Goal: Task Accomplishment & Management: Manage account settings

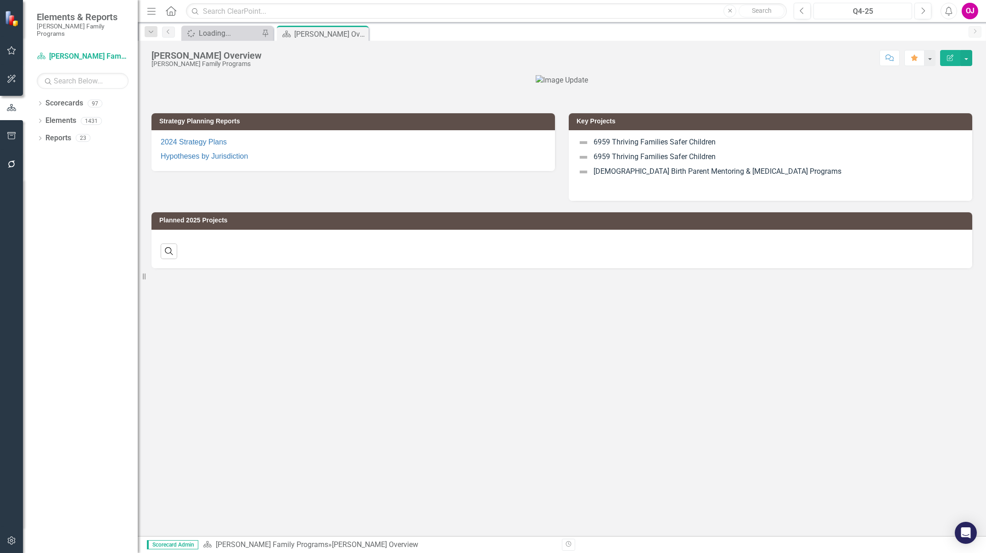
click at [856, 14] on div "Q4-25" at bounding box center [862, 11] width 92 height 11
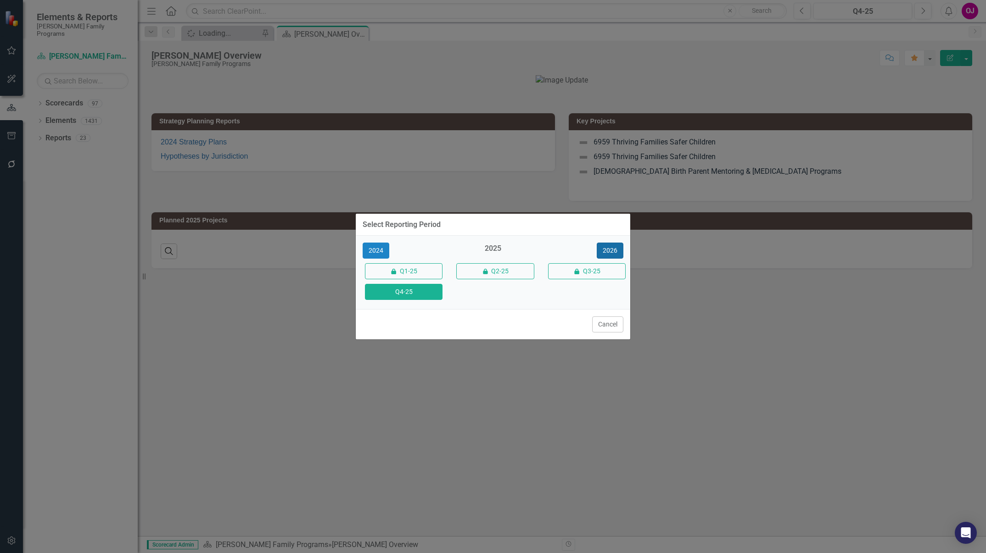
click at [611, 251] on button "2026" at bounding box center [609, 251] width 27 height 16
click at [418, 295] on button "Q4-26" at bounding box center [404, 292] width 78 height 16
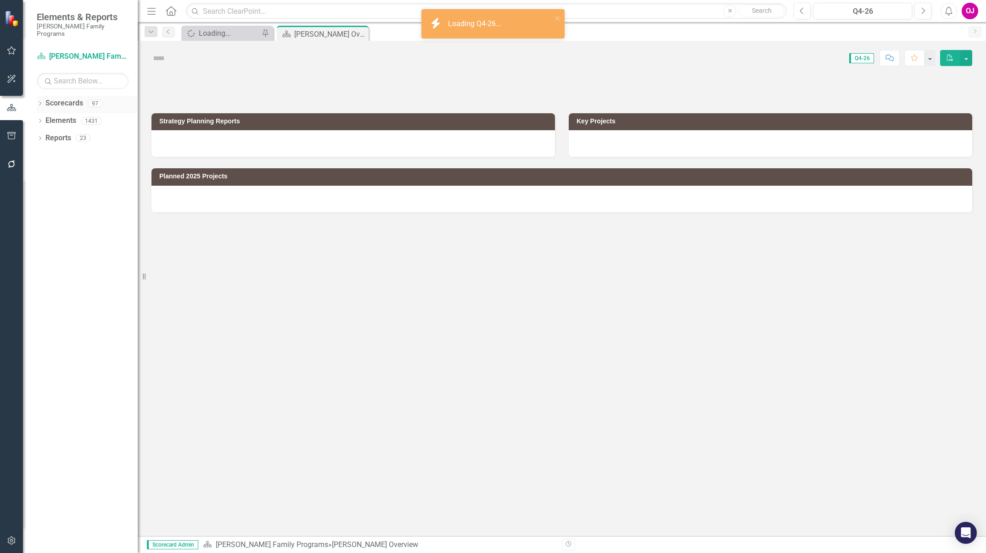
click at [42, 102] on icon "Dropdown" at bounding box center [40, 104] width 6 height 5
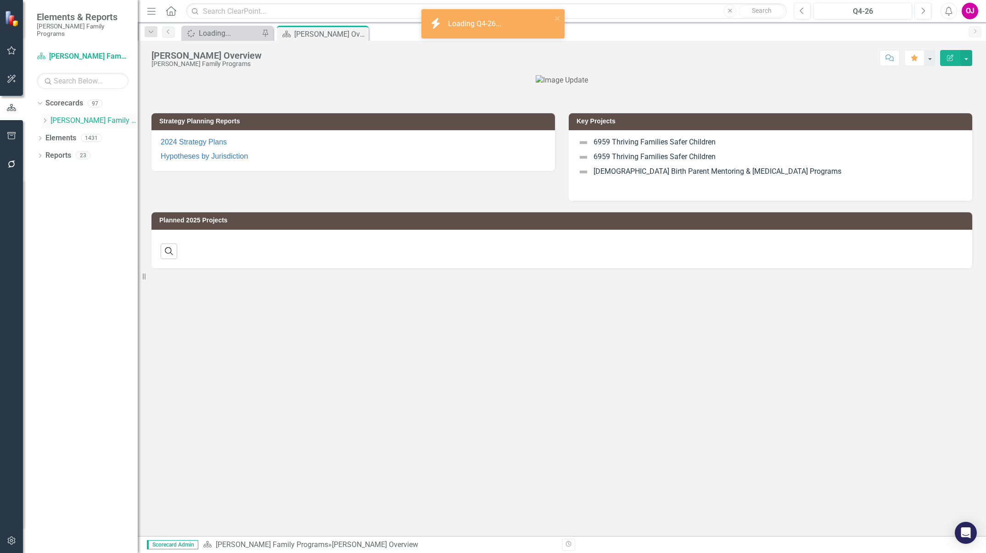
click at [45, 117] on div "Dropdown" at bounding box center [44, 121] width 7 height 8
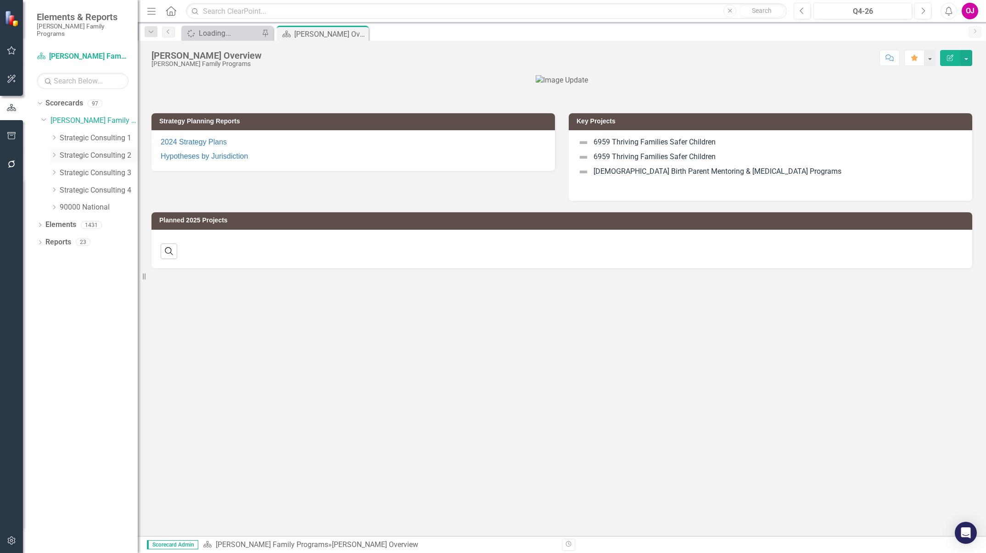
click at [51, 152] on icon "Dropdown" at bounding box center [53, 155] width 7 height 6
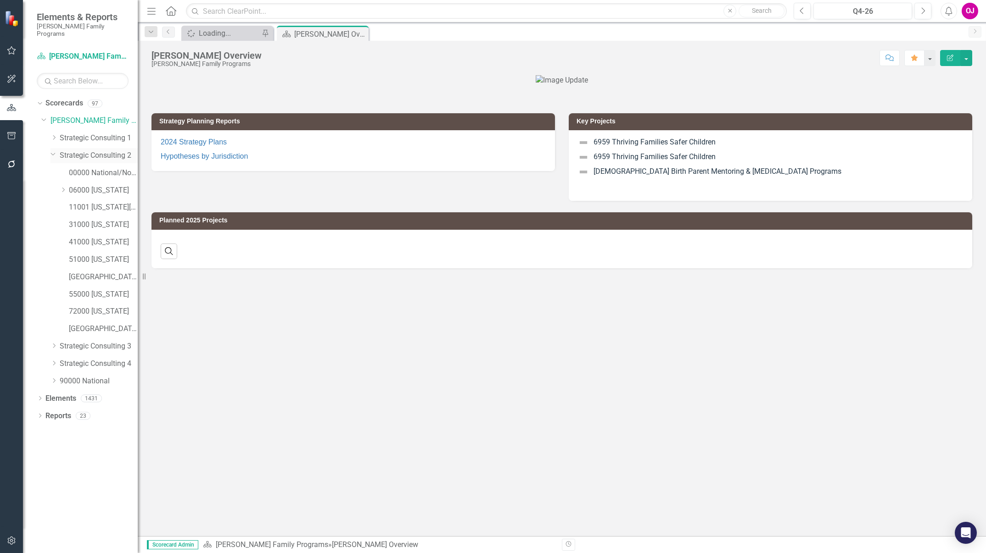
click at [69, 150] on link "Strategic Consulting 2" at bounding box center [99, 155] width 78 height 11
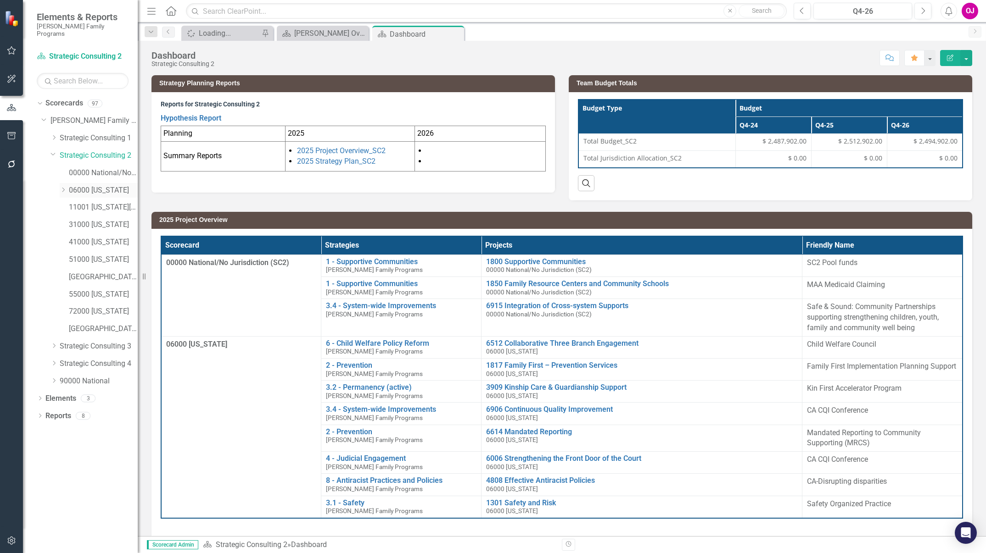
click at [62, 187] on icon "Dropdown" at bounding box center [63, 190] width 7 height 6
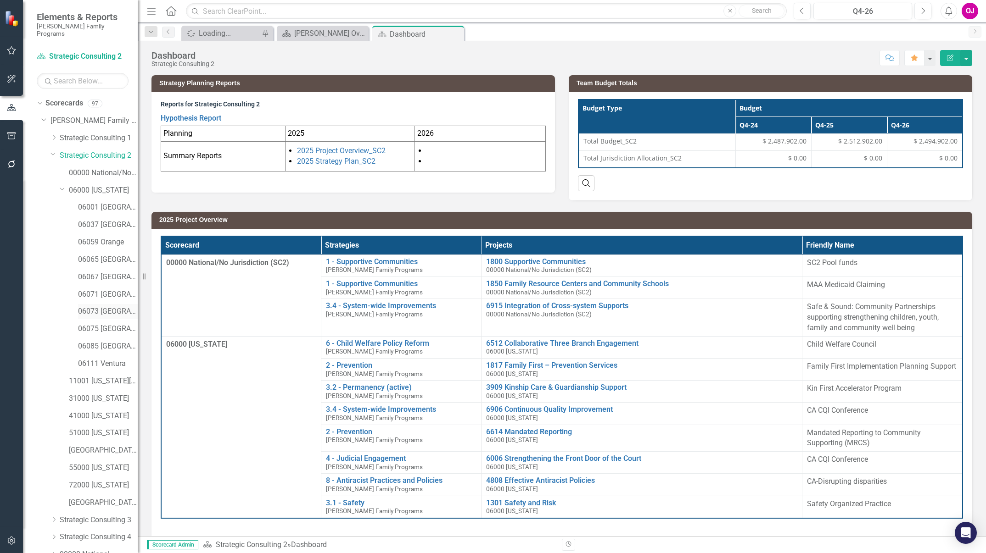
click at [116, 308] on link "06073 [GEOGRAPHIC_DATA]" at bounding box center [108, 311] width 60 height 11
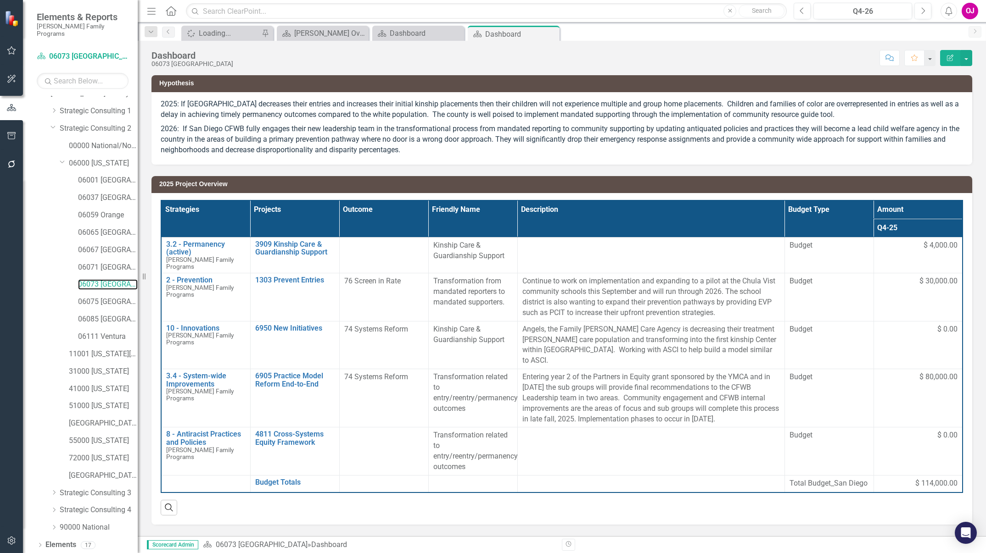
scroll to position [38, 0]
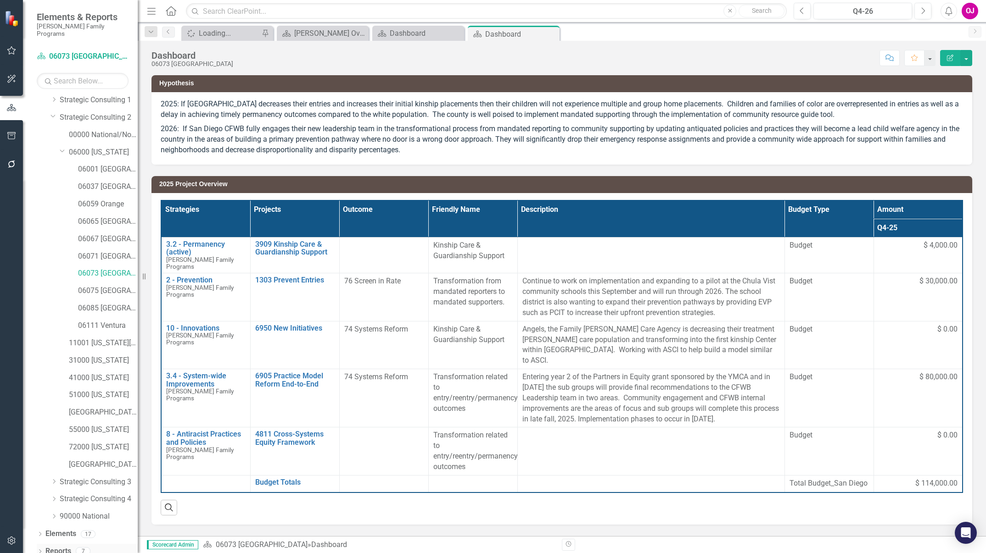
click at [42, 550] on icon "Dropdown" at bounding box center [40, 552] width 6 height 5
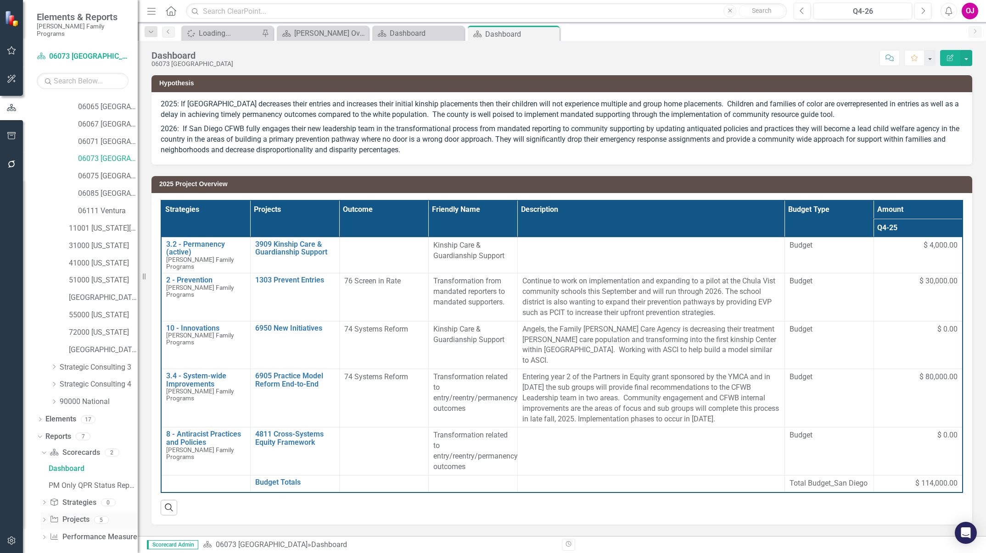
click at [41, 518] on icon "Dropdown" at bounding box center [44, 520] width 6 height 5
click at [114, 551] on div "2026 Jurisdictional Projects Assessment" at bounding box center [93, 555] width 89 height 8
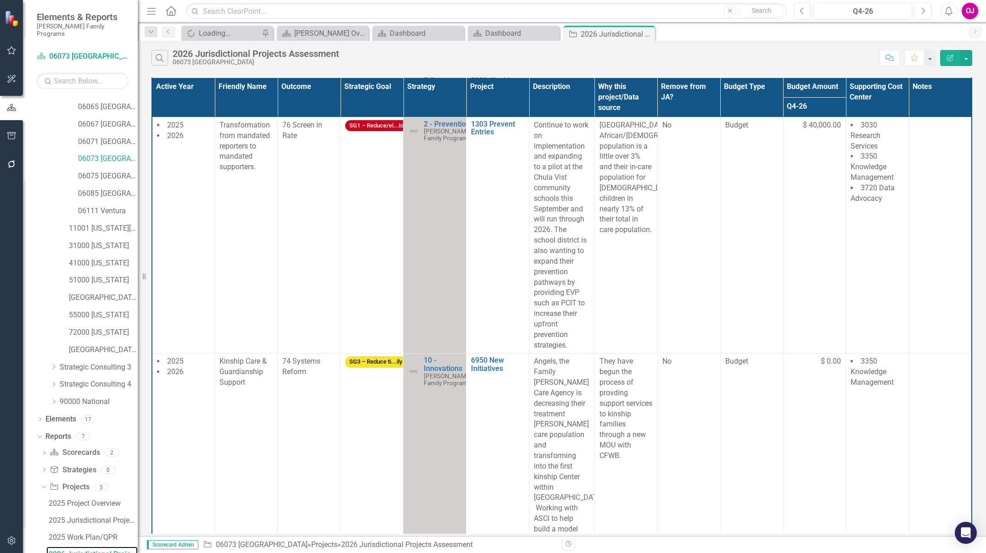
scroll to position [96, 0]
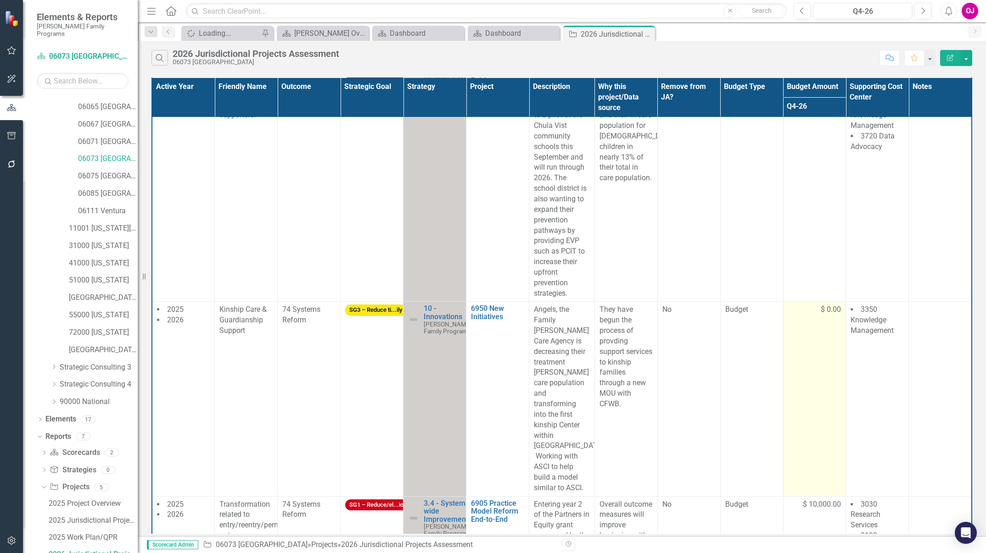
click at [820, 309] on span "$ 0.00" at bounding box center [830, 310] width 20 height 11
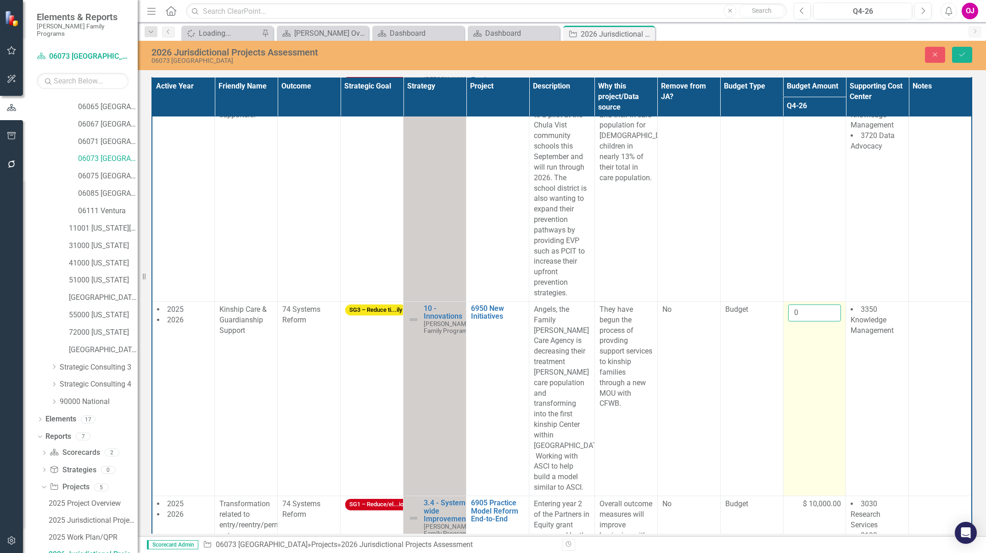
drag, startPoint x: 815, startPoint y: 309, endPoint x: 810, endPoint y: 313, distance: 6.2
click at [810, 313] on input "0" at bounding box center [814, 313] width 53 height 17
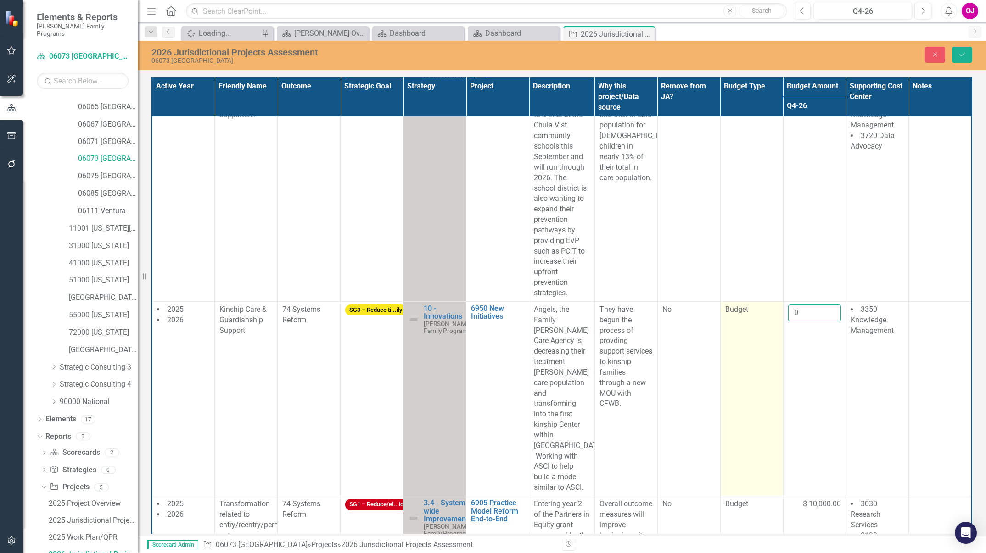
drag, startPoint x: 810, startPoint y: 313, endPoint x: 749, endPoint y: 314, distance: 61.0
click at [749, 314] on tr "2025 2026 Kinship Care & Guardianship Support 74 Systems Reform SG3 – Reduce ti…" at bounding box center [561, 398] width 819 height 195
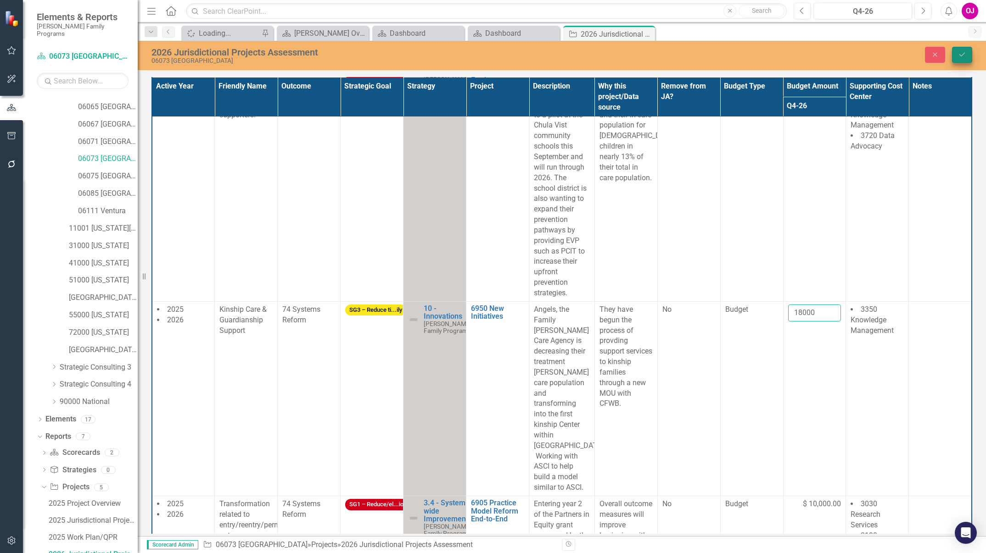
type input "18000"
click at [961, 54] on icon "Save" at bounding box center [962, 54] width 8 height 6
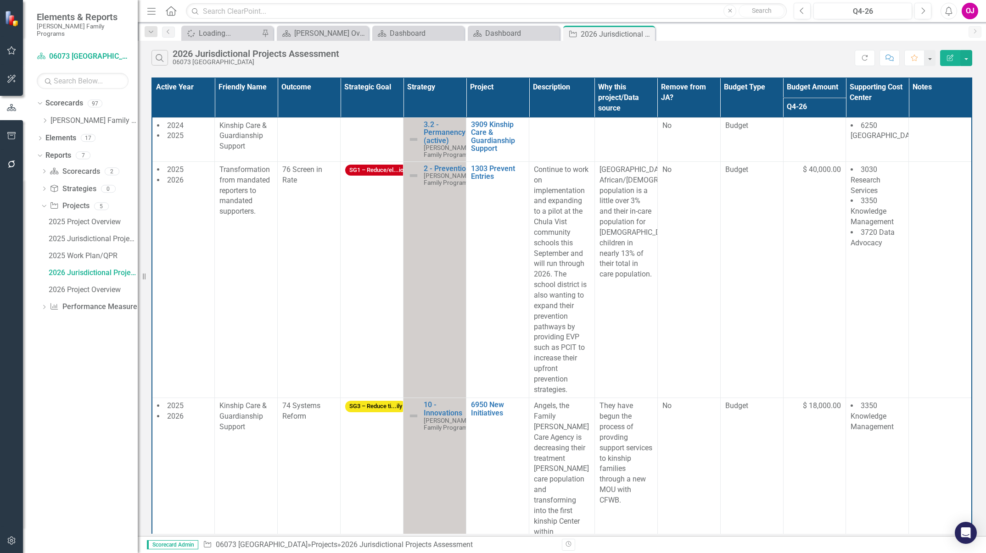
scroll to position [0, 0]
click at [74, 286] on div "2026 Project Overview" at bounding box center [93, 290] width 89 height 8
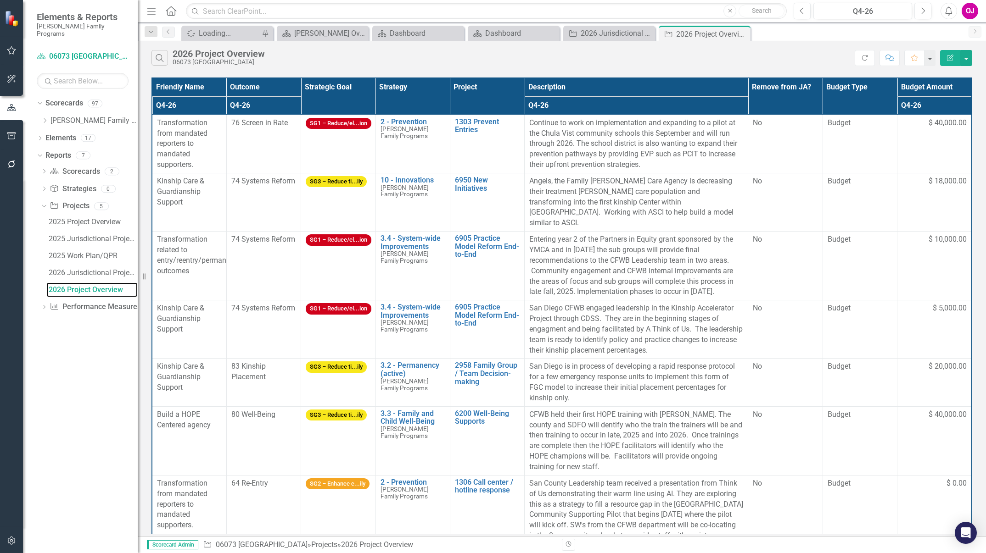
scroll to position [53, 0]
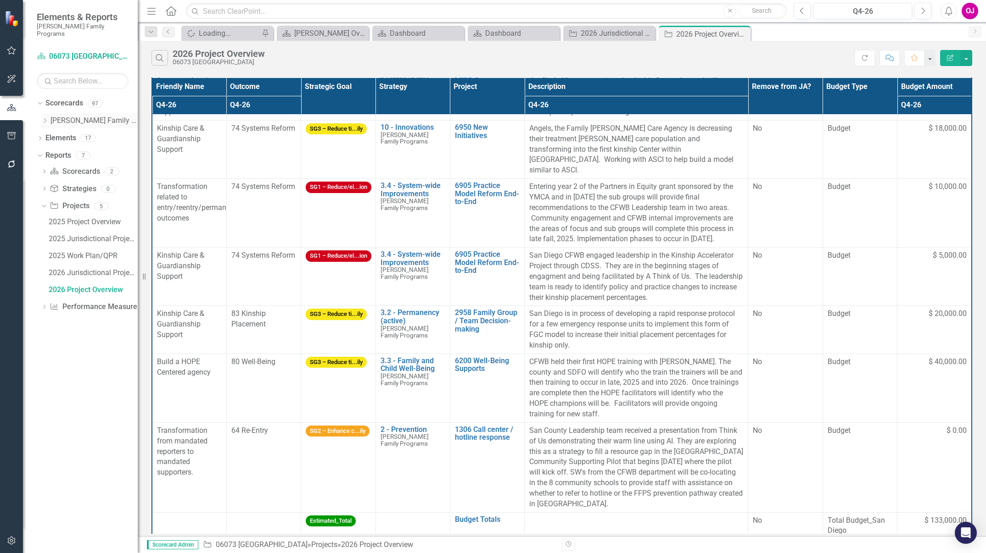
click at [43, 118] on icon "Dropdown" at bounding box center [44, 121] width 7 height 6
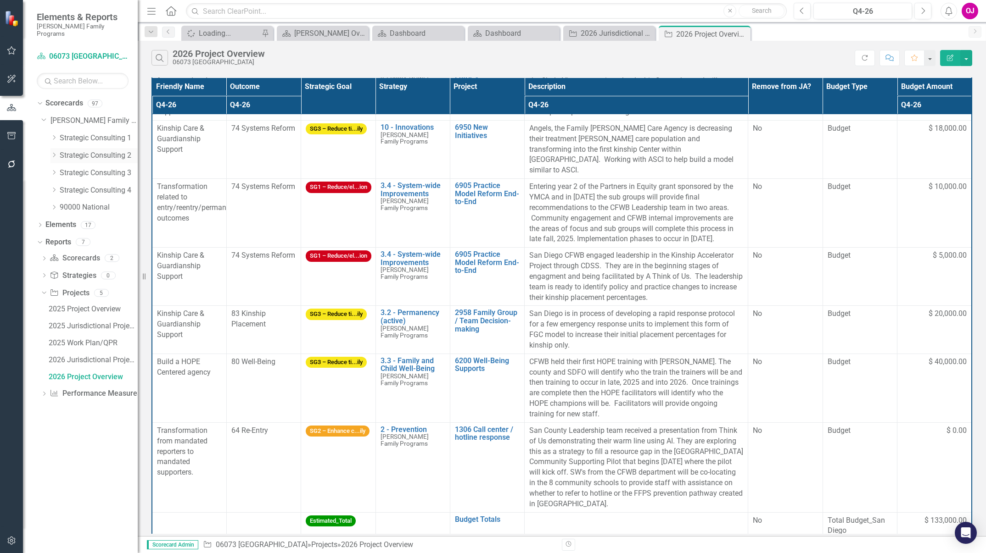
click at [73, 150] on link "Strategic Consulting 2" at bounding box center [99, 155] width 78 height 11
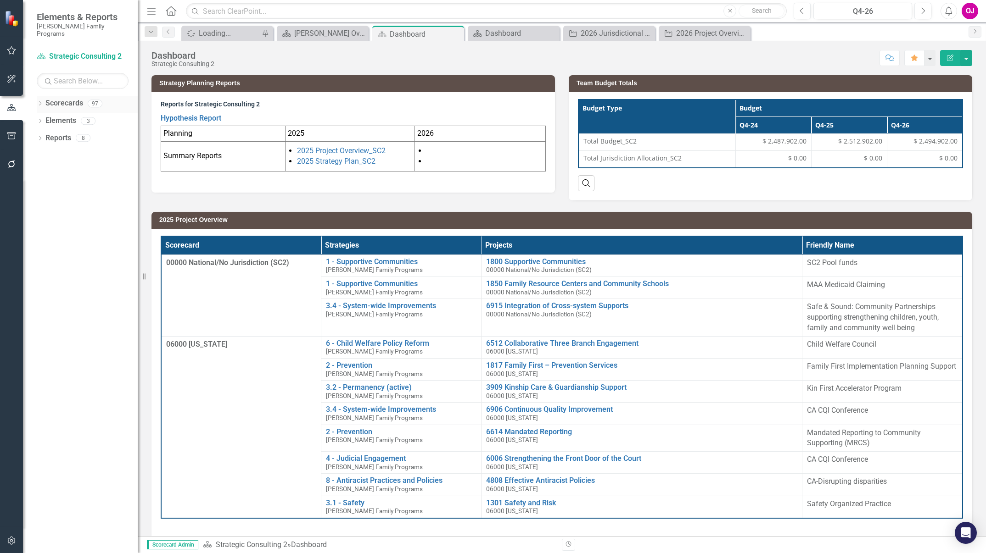
click at [39, 102] on icon "Dropdown" at bounding box center [40, 104] width 6 height 5
click at [42, 118] on icon "Dropdown" at bounding box center [44, 121] width 7 height 6
click at [54, 152] on icon "Dropdown" at bounding box center [53, 155] width 7 height 6
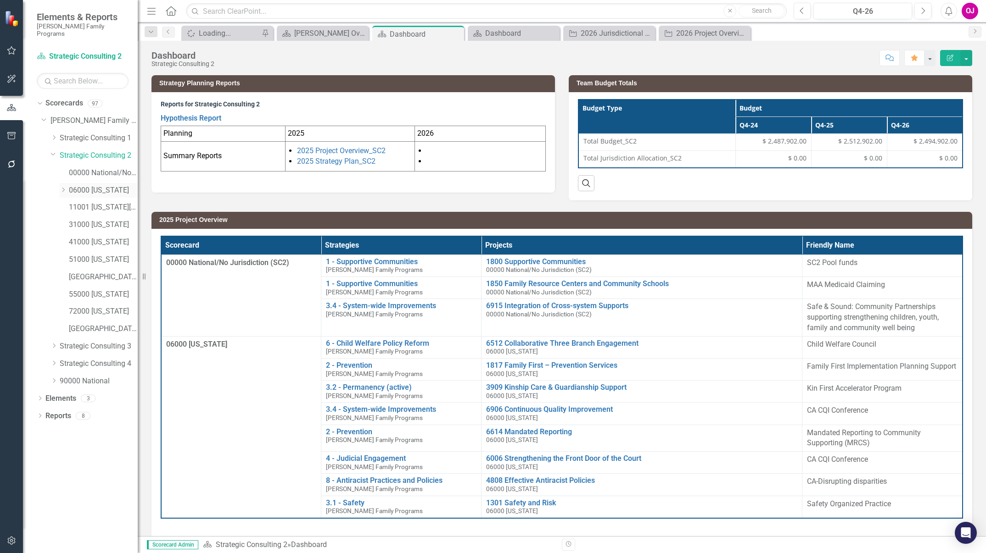
click at [63, 187] on icon "Dropdown" at bounding box center [63, 190] width 7 height 6
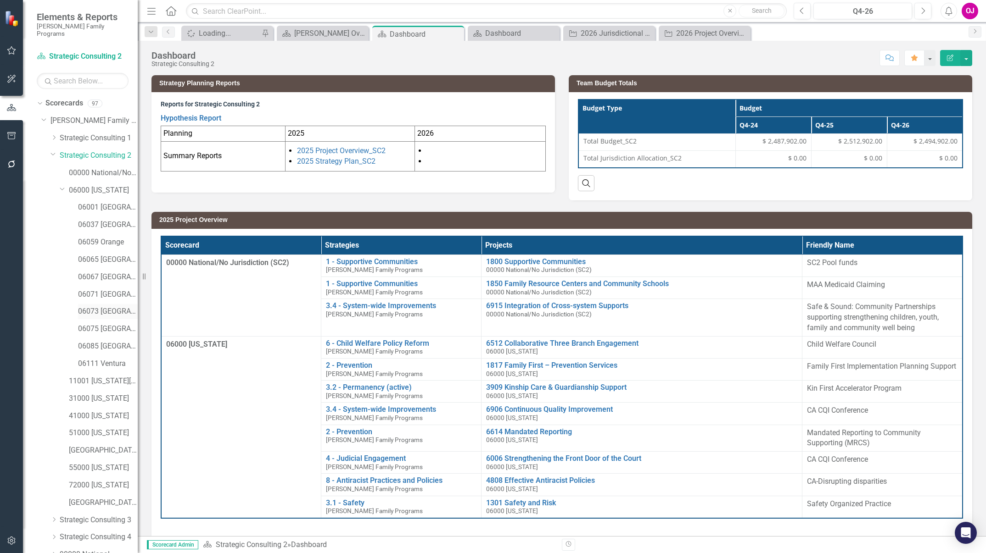
click at [108, 306] on link "06073 [GEOGRAPHIC_DATA]" at bounding box center [108, 311] width 60 height 11
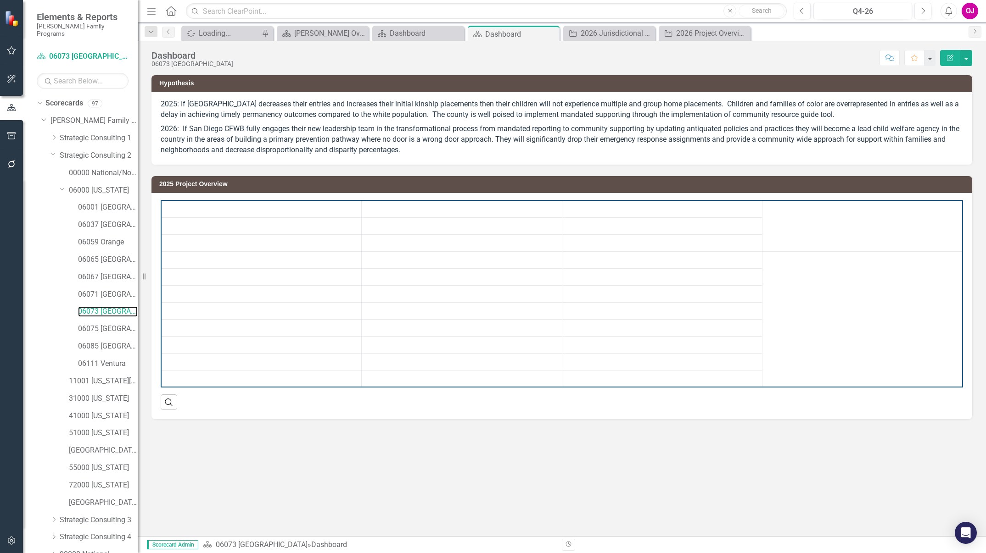
scroll to position [38, 0]
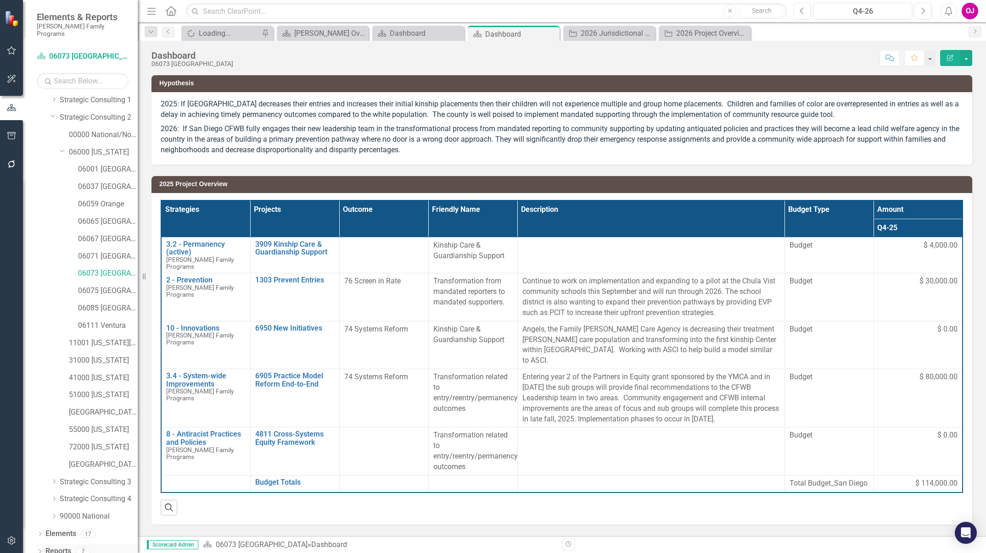
click at [39, 550] on icon "Dropdown" at bounding box center [40, 552] width 6 height 5
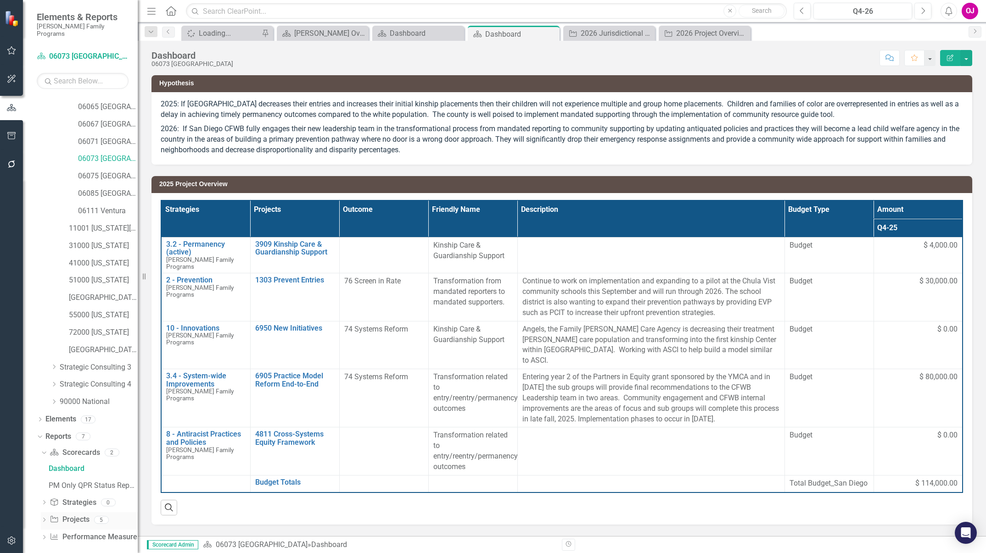
click at [45, 518] on icon at bounding box center [44, 520] width 2 height 4
click at [96, 517] on div "2026 Project Overview" at bounding box center [93, 521] width 89 height 8
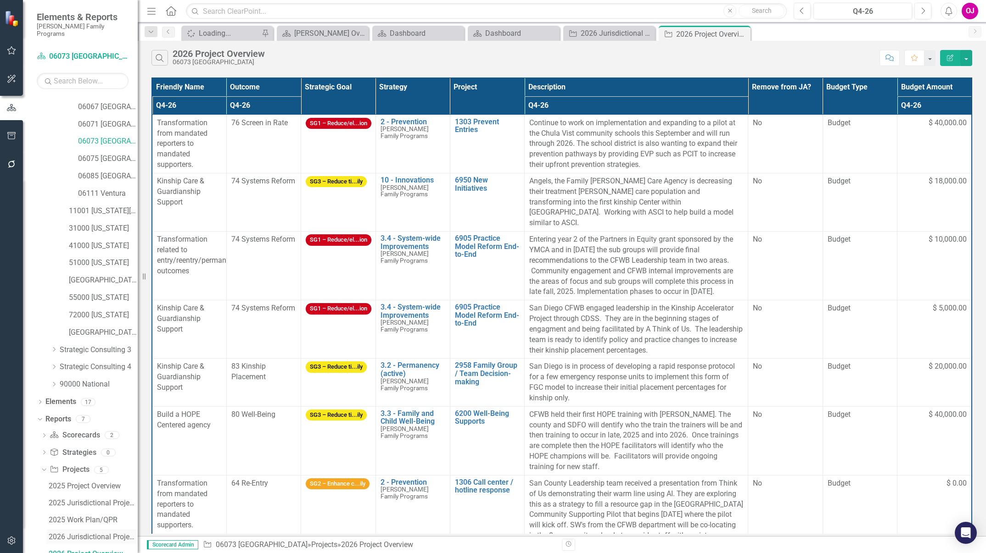
click at [80, 533] on div "2026 Jurisdictional Projects Assessment" at bounding box center [93, 537] width 89 height 8
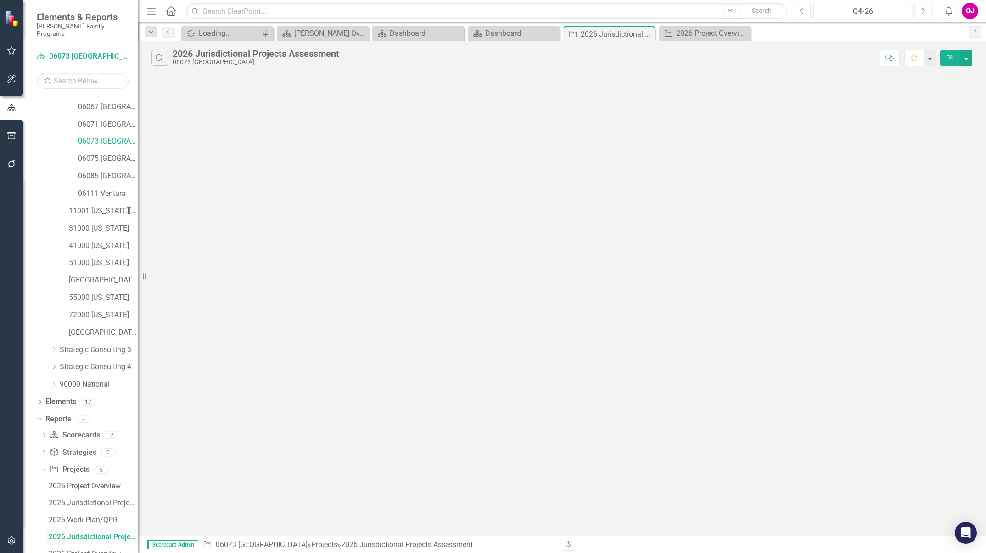
scroll to position [153, 0]
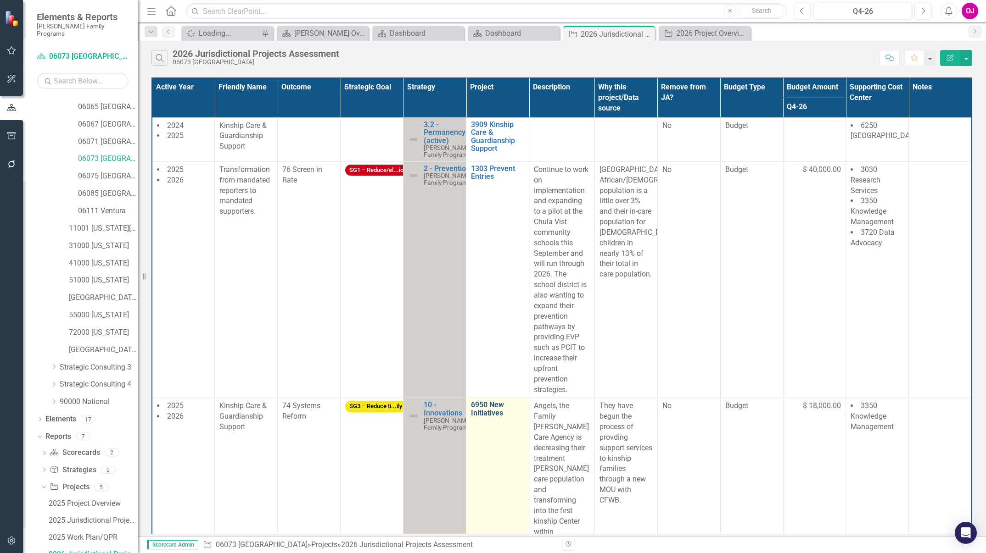
click at [489, 412] on link "6950 New Initiatives" at bounding box center [497, 409] width 53 height 16
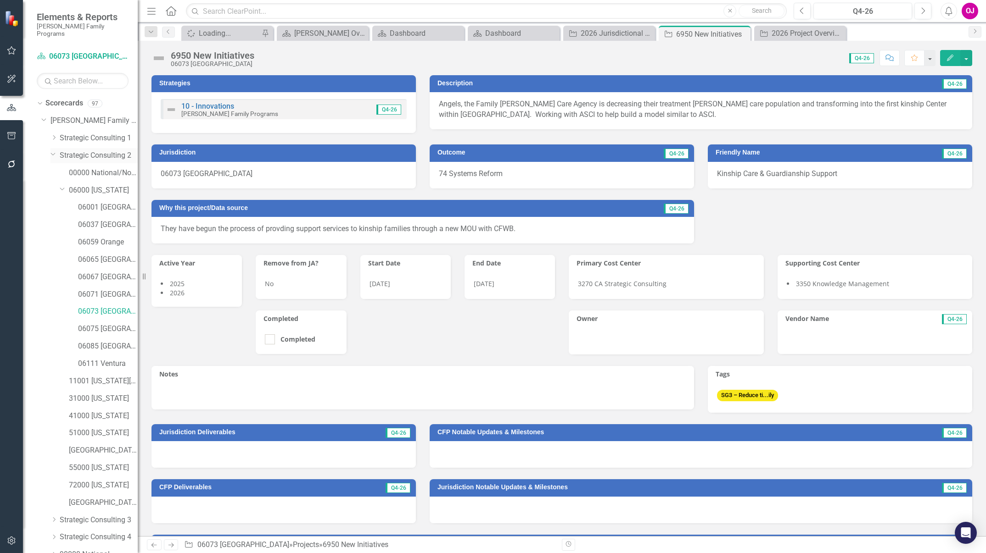
click at [100, 150] on link "Strategic Consulting 2" at bounding box center [99, 155] width 78 height 11
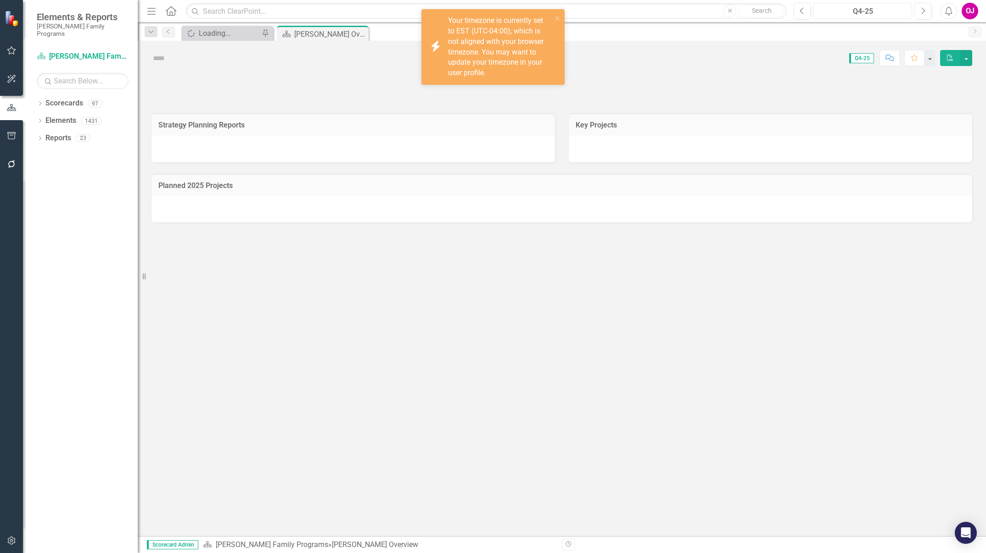
click at [870, 11] on div "Q4-25" at bounding box center [862, 11] width 92 height 11
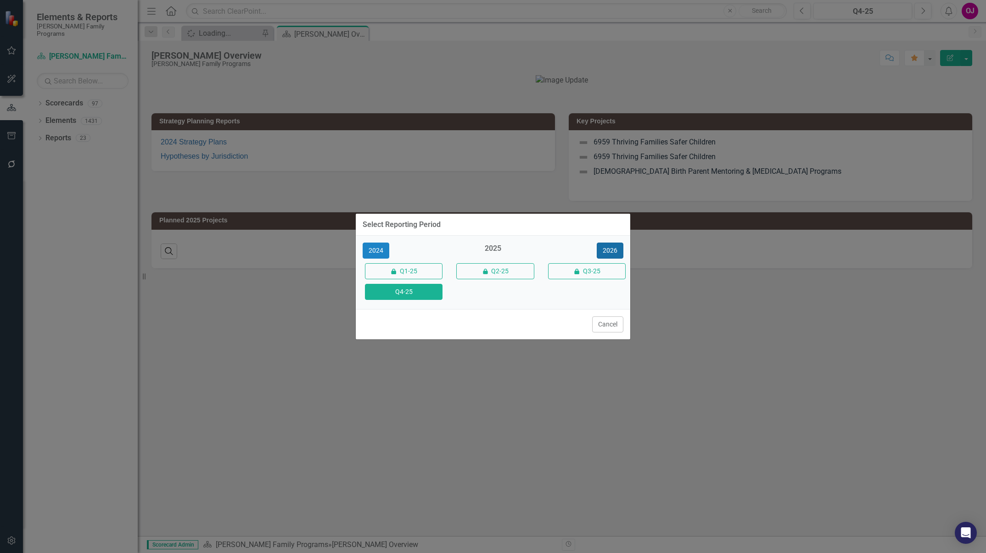
click at [611, 250] on button "2026" at bounding box center [609, 251] width 27 height 16
click at [417, 295] on button "Q4-26" at bounding box center [404, 292] width 78 height 16
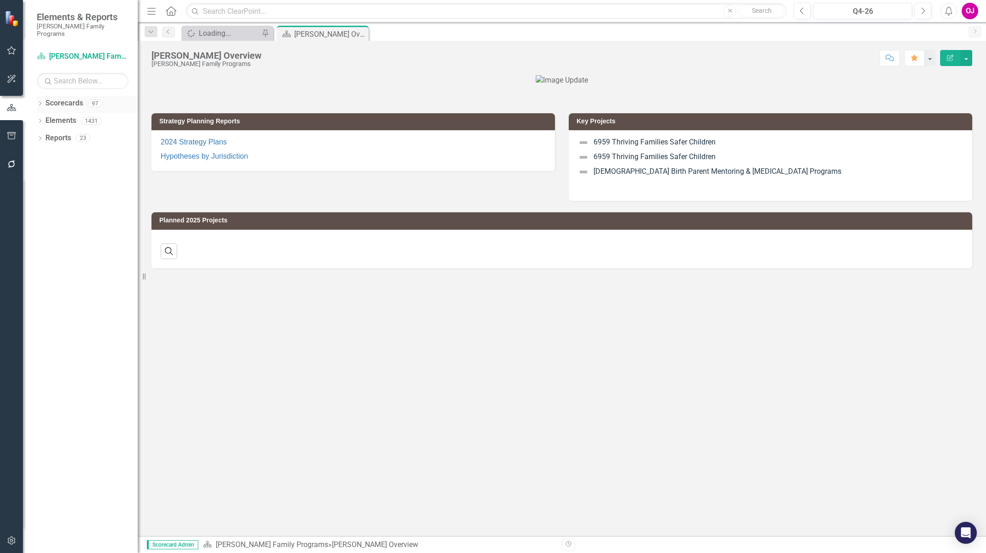
click at [39, 102] on icon "Dropdown" at bounding box center [40, 104] width 6 height 5
click at [43, 118] on icon "Dropdown" at bounding box center [44, 121] width 7 height 6
click at [52, 152] on icon "Dropdown" at bounding box center [53, 155] width 7 height 6
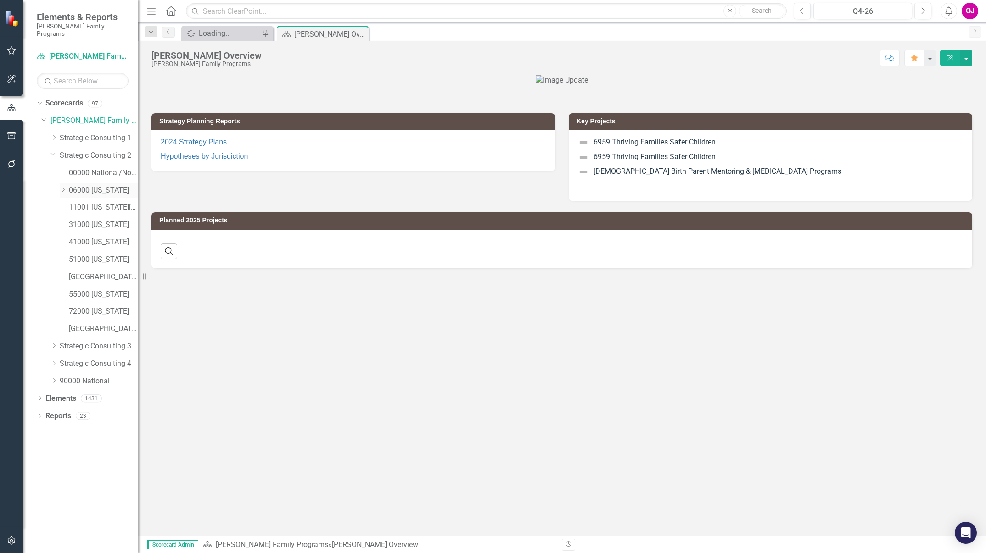
click at [61, 186] on div "Dropdown" at bounding box center [63, 190] width 7 height 8
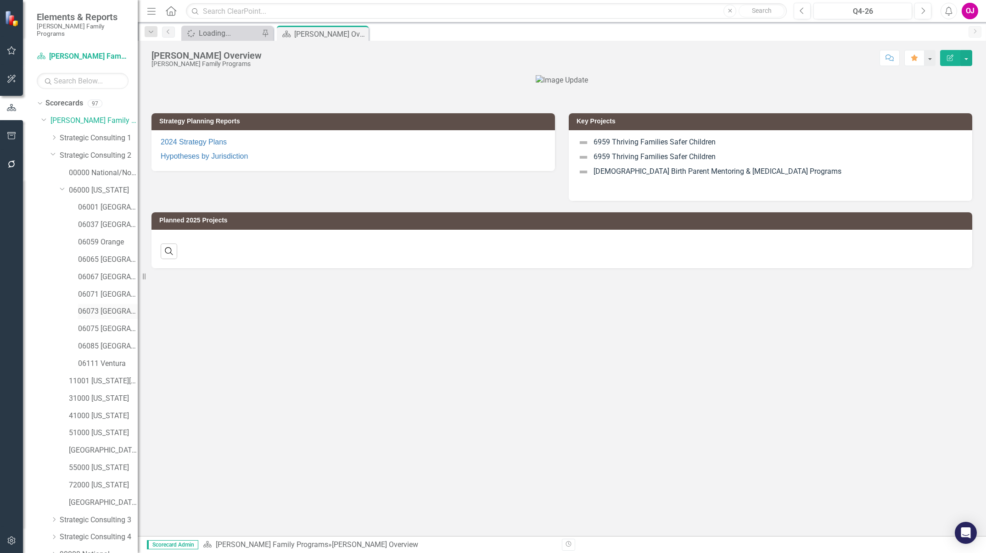
click at [109, 306] on link "06073 [GEOGRAPHIC_DATA]" at bounding box center [108, 311] width 60 height 11
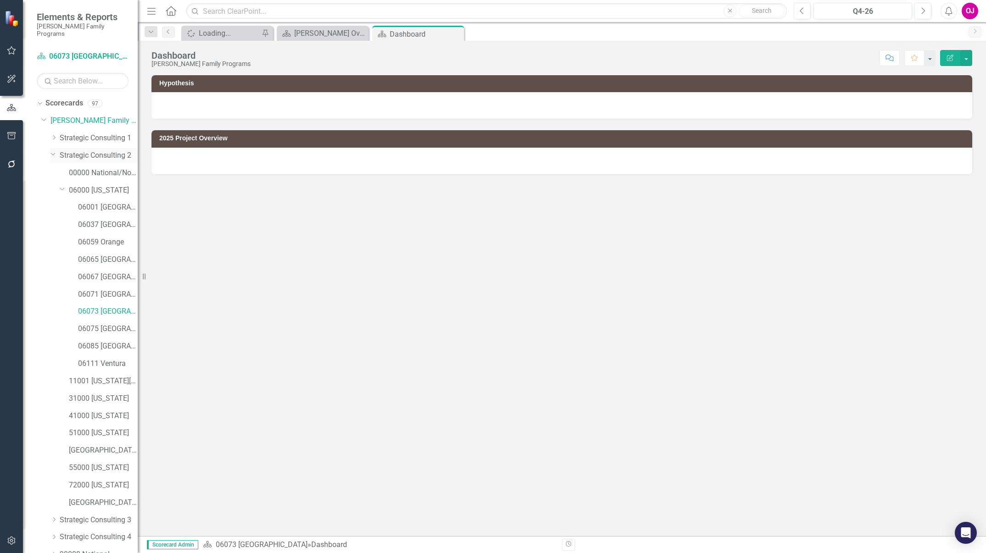
click at [94, 150] on link "Strategic Consulting 2" at bounding box center [99, 155] width 78 height 11
